Goal: Information Seeking & Learning: Learn about a topic

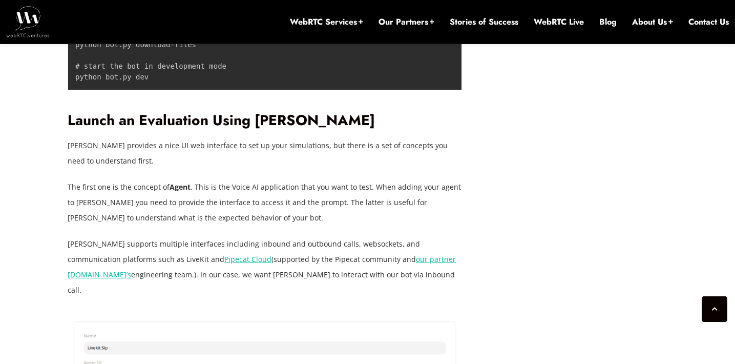
scroll to position [3199, 0]
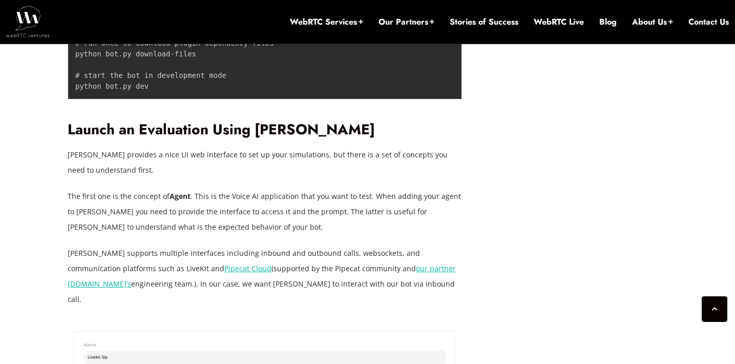
click at [146, 188] on p "The first one is the concept of Agent . This is the Voice AI application that y…" at bounding box center [265, 211] width 394 height 46
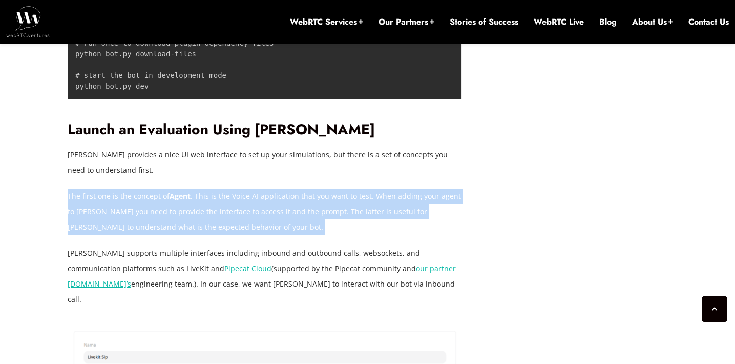
click at [136, 188] on p "The first one is the concept of Agent . This is the Voice AI application that y…" at bounding box center [265, 211] width 394 height 46
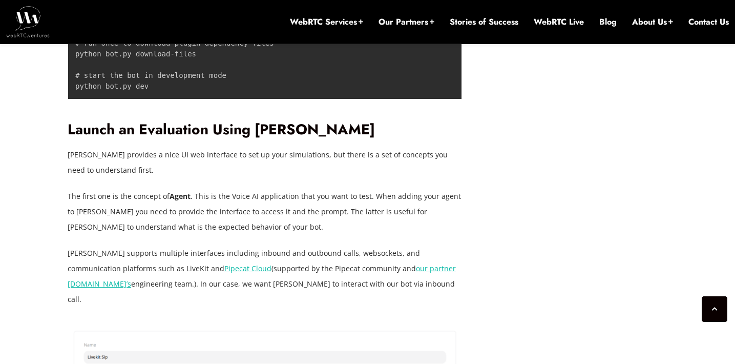
click at [136, 188] on p "The first one is the concept of Agent . This is the Voice AI application that y…" at bounding box center [265, 211] width 394 height 46
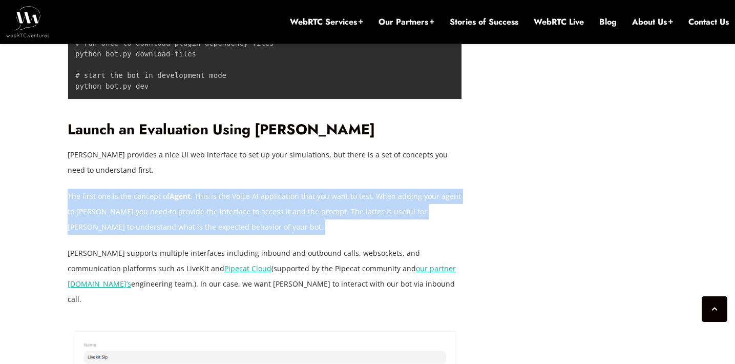
click at [208, 245] on p "[PERSON_NAME] supports multiple interfaces including inbound and outbound calls…" at bounding box center [265, 275] width 394 height 61
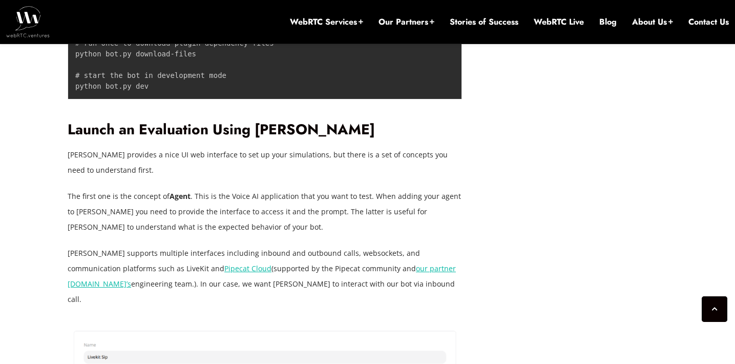
click at [208, 245] on p "[PERSON_NAME] supports multiple interfaces including inbound and outbound calls…" at bounding box center [265, 275] width 394 height 61
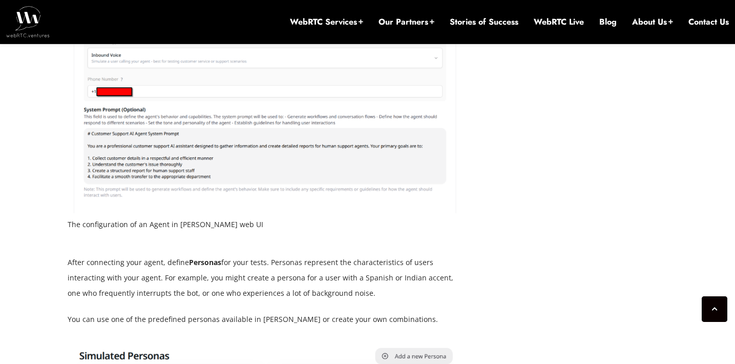
scroll to position [3574, 0]
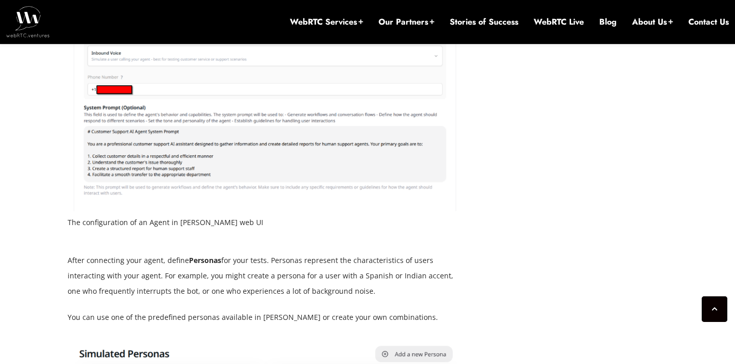
click at [213, 252] on p "After connecting your agent, define Personas for your tests. Personas represent…" at bounding box center [265, 275] width 394 height 46
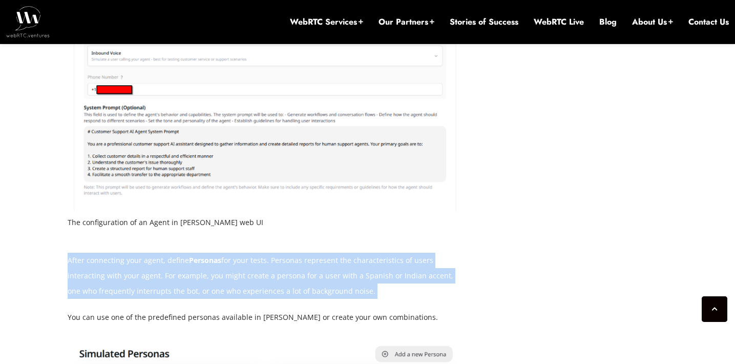
click at [213, 252] on p "After connecting your agent, define Personas for your tests. Personas represent…" at bounding box center [265, 275] width 394 height 46
click at [199, 252] on p "After connecting your agent, define Personas for your tests. Personas represent…" at bounding box center [265, 275] width 394 height 46
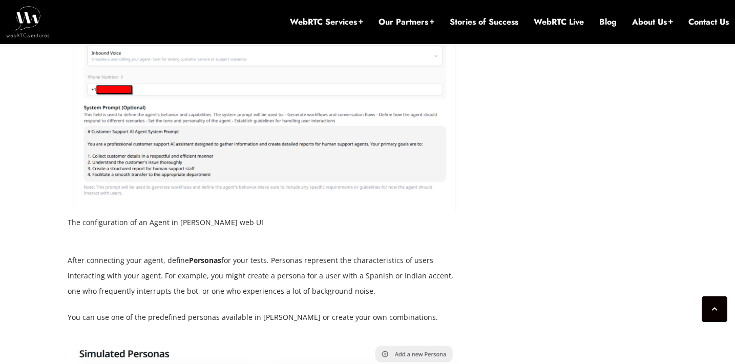
click at [199, 252] on p "After connecting your agent, define Personas for your tests. Personas represent…" at bounding box center [265, 275] width 394 height 46
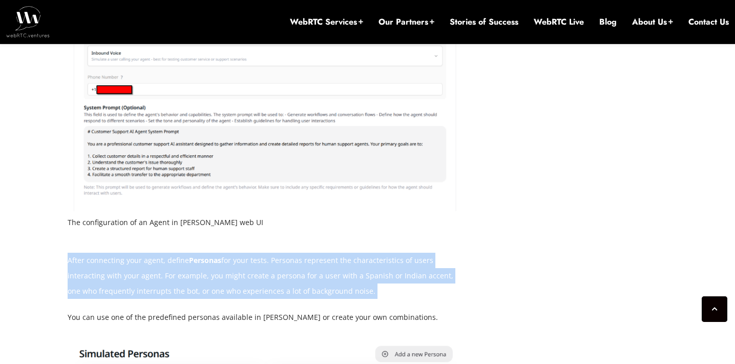
click at [162, 252] on p "After connecting your agent, define Personas for your tests. Personas represent…" at bounding box center [265, 275] width 394 height 46
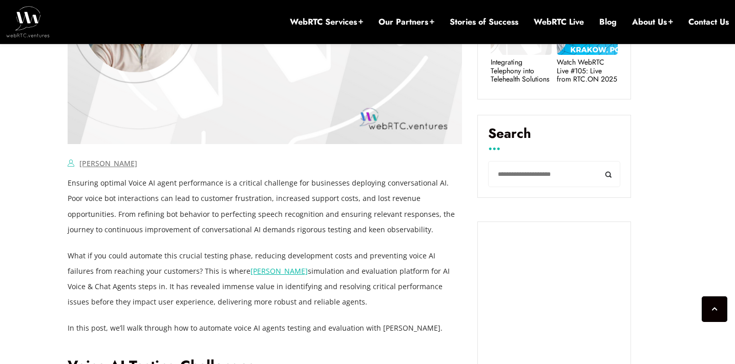
scroll to position [605, 0]
